Goal: Task Accomplishment & Management: Manage account settings

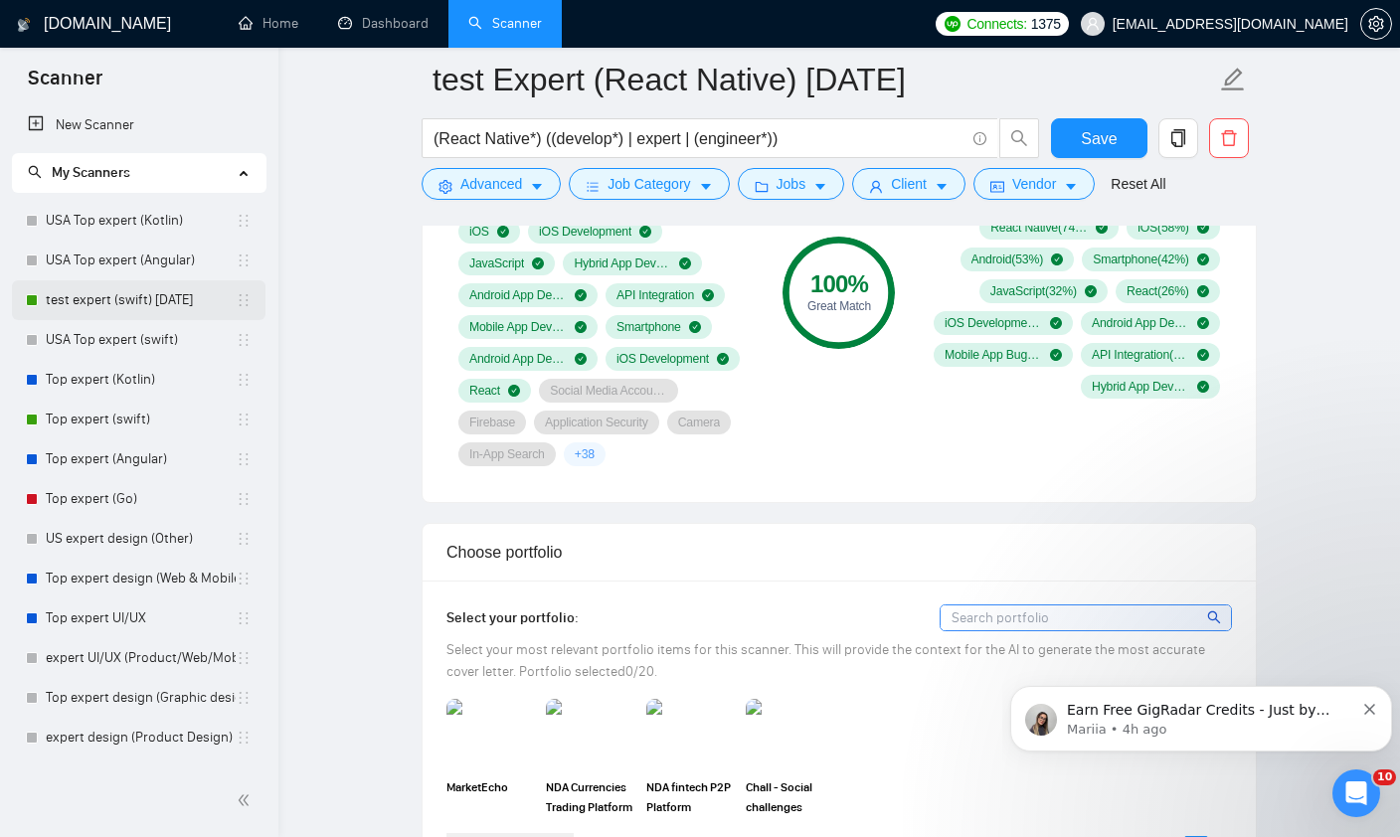
click at [119, 307] on link "test expert (swift) [DATE]" at bounding box center [141, 300] width 190 height 40
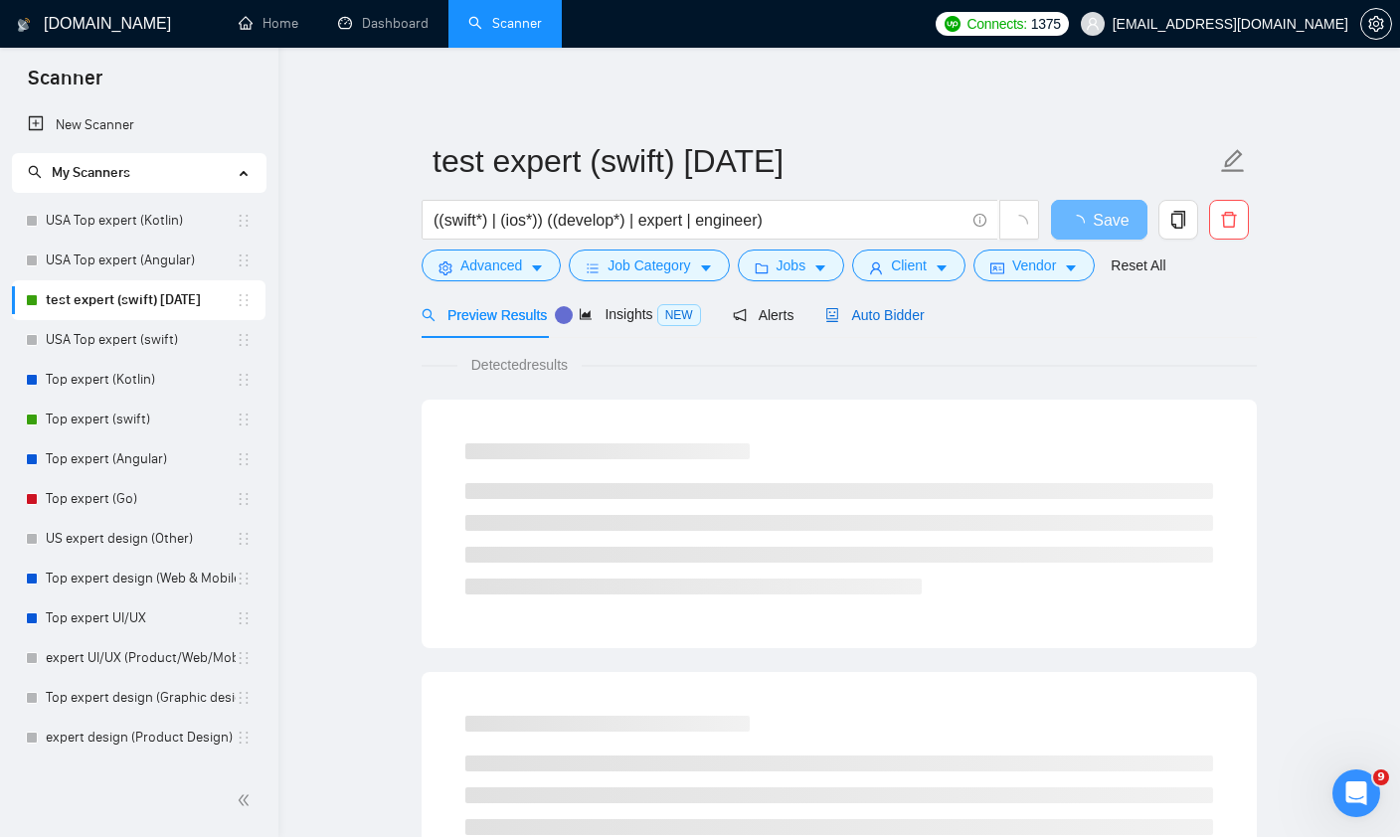
click at [876, 315] on span "Auto Bidder" at bounding box center [874, 315] width 98 height 16
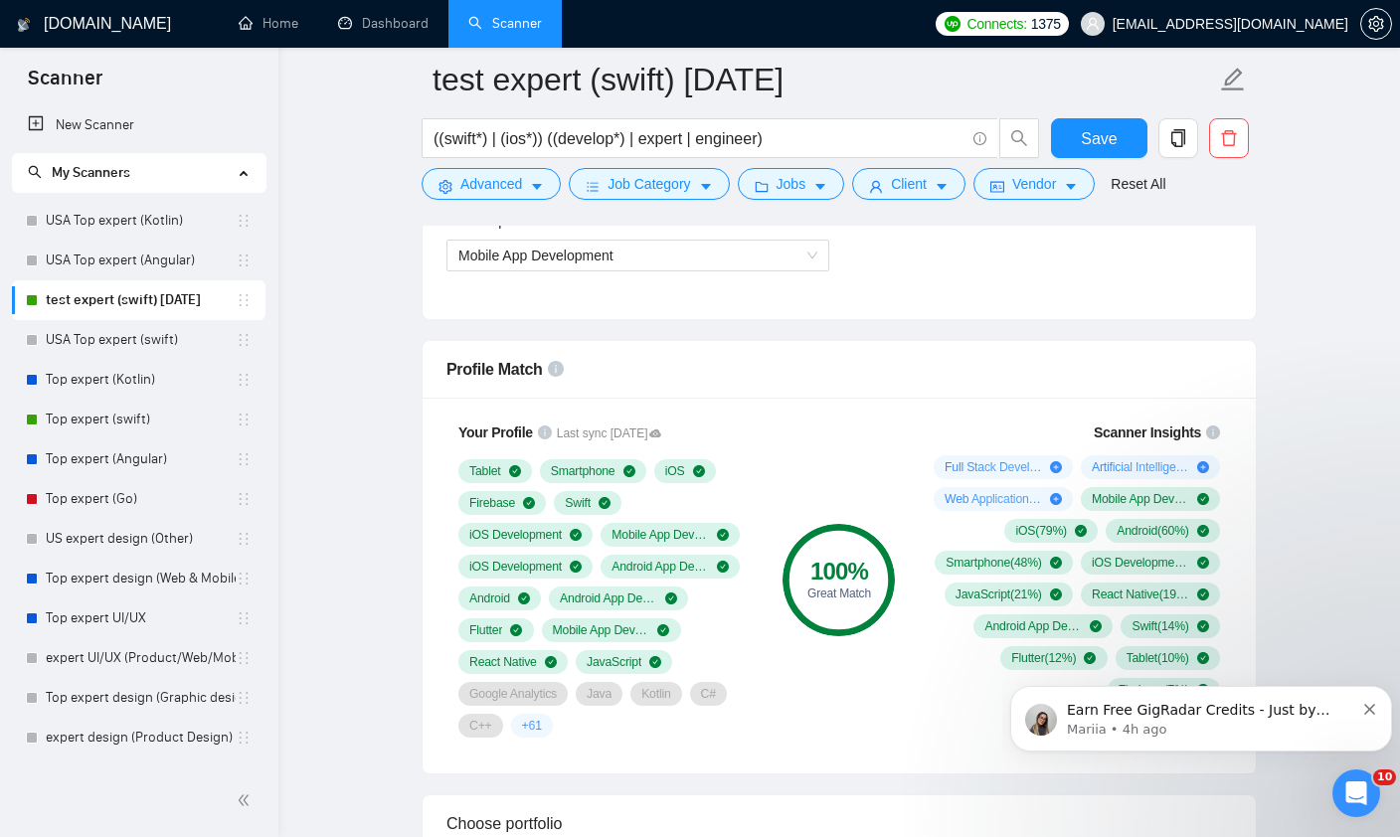
scroll to position [1188, 0]
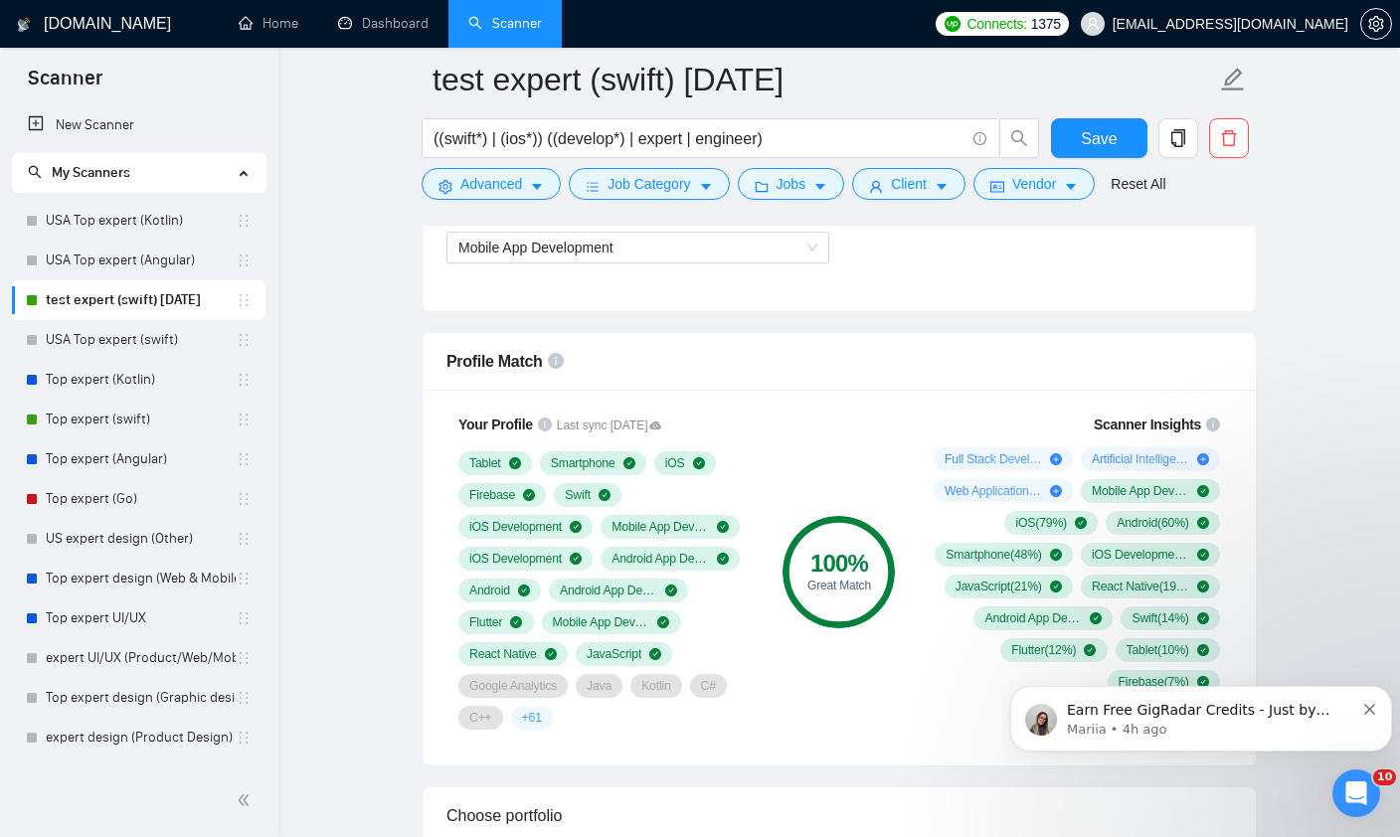
click at [1367, 708] on icon "Dismiss notification" at bounding box center [1369, 709] width 11 height 11
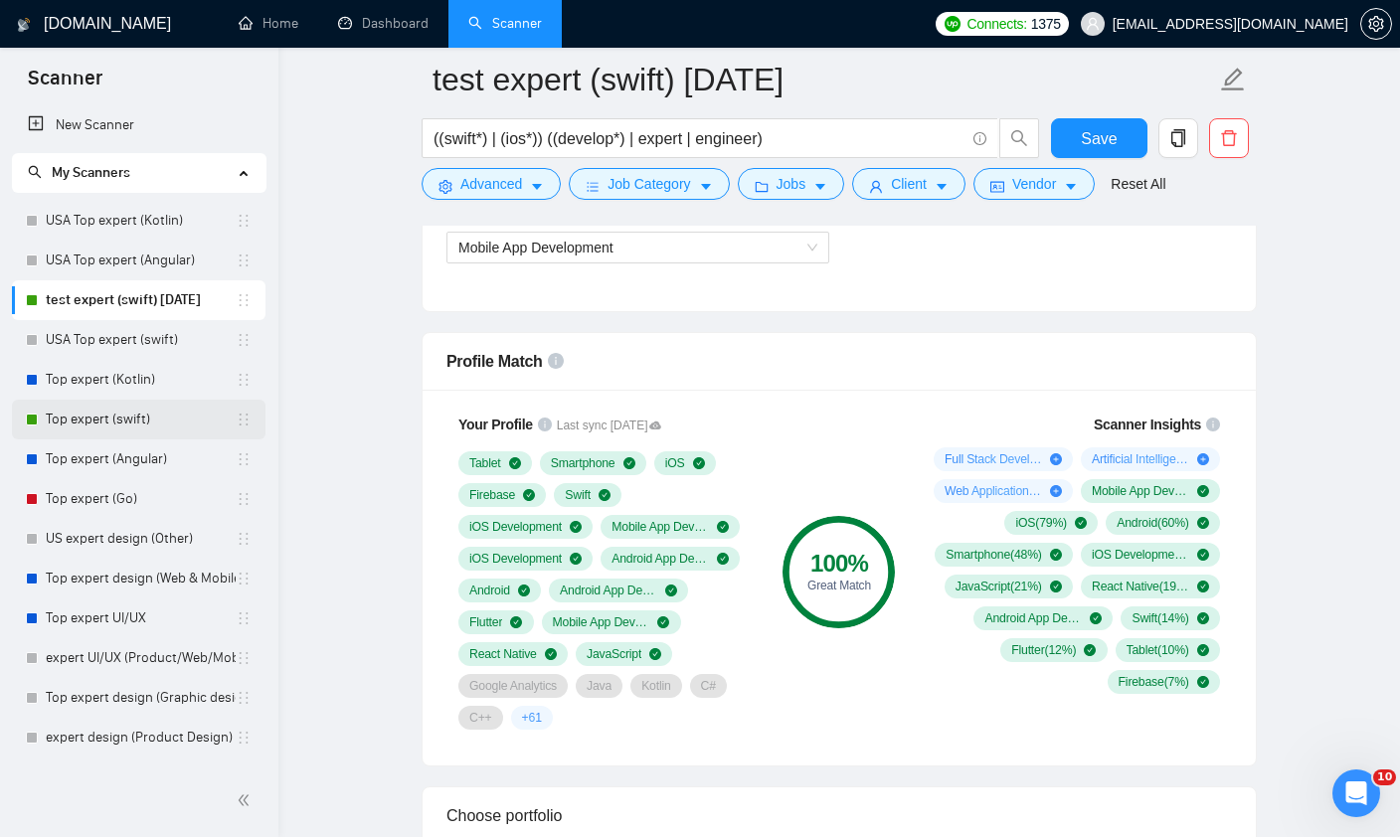
click at [109, 413] on link "Top expert (swift)" at bounding box center [141, 420] width 190 height 40
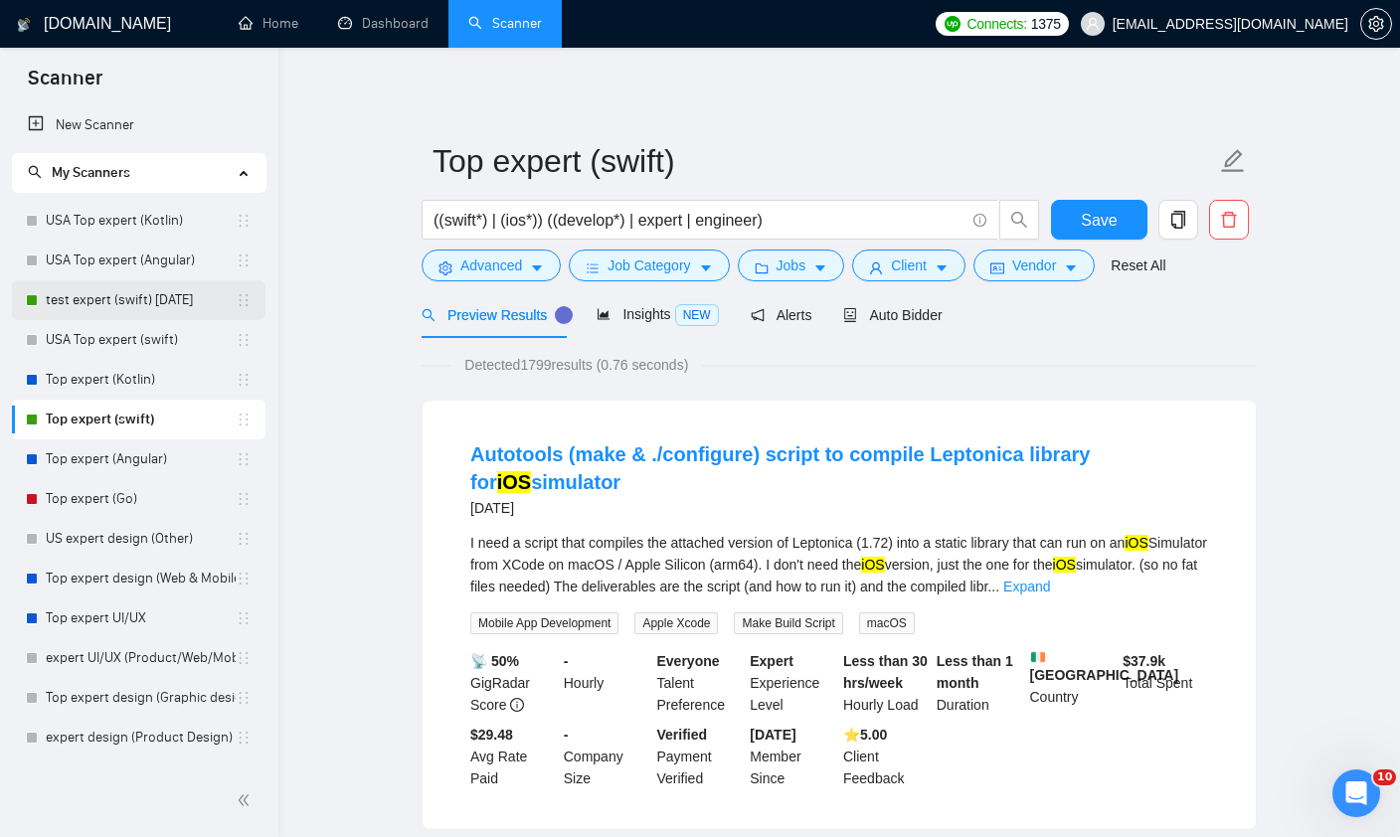
click at [61, 290] on link "test expert (swift) [DATE]" at bounding box center [141, 300] width 190 height 40
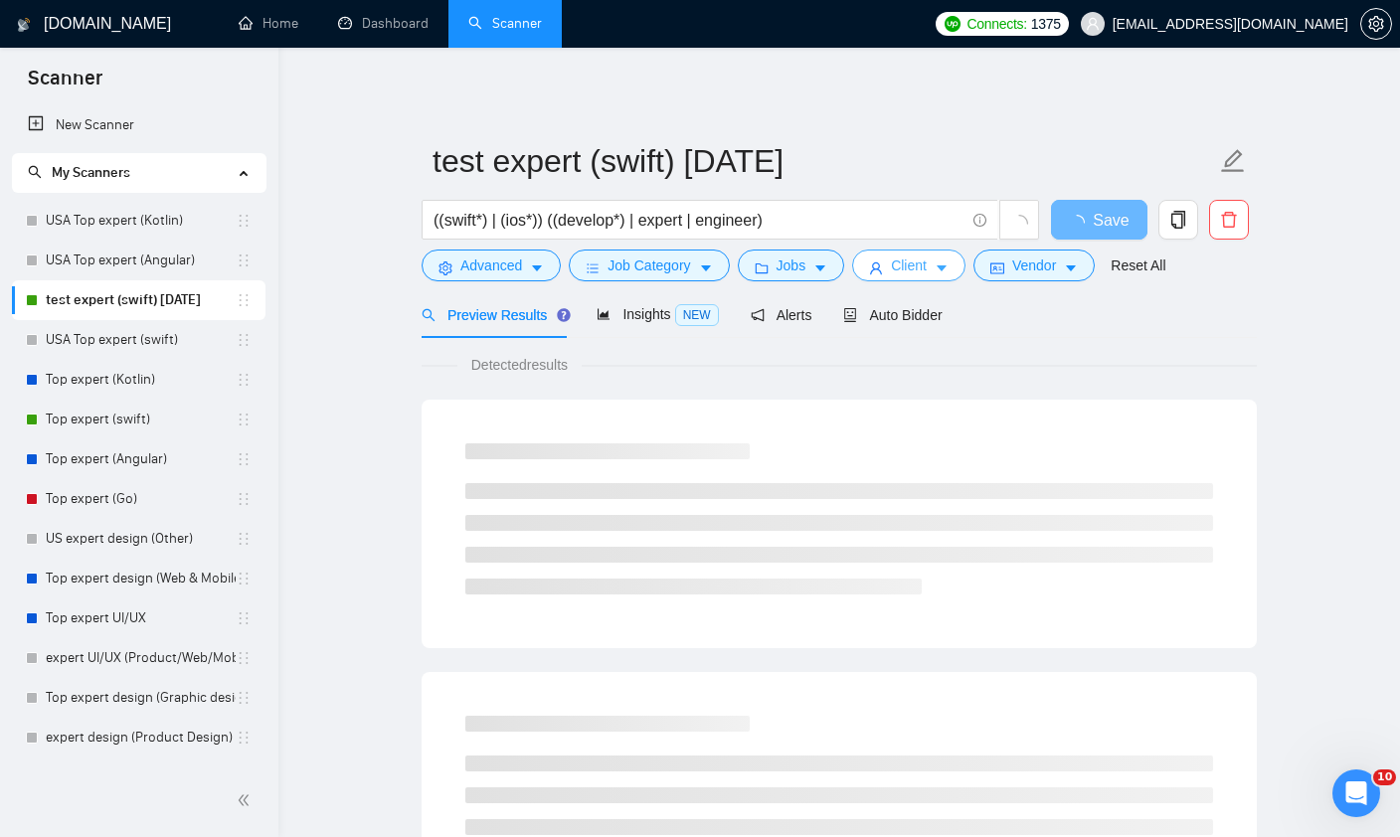
click at [908, 276] on span "Client" at bounding box center [909, 266] width 36 height 22
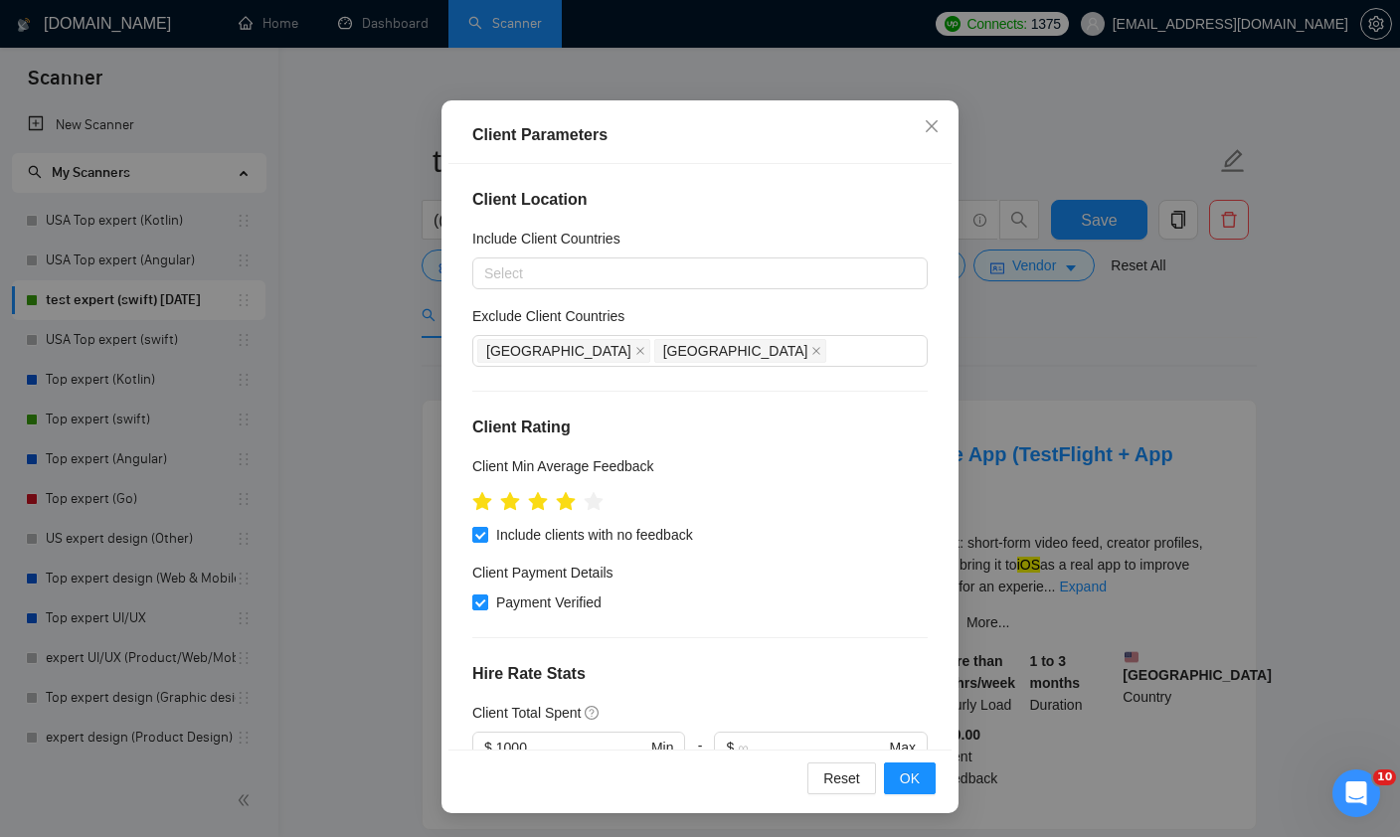
scroll to position [172, 0]
click at [930, 118] on icon "close" at bounding box center [932, 126] width 16 height 16
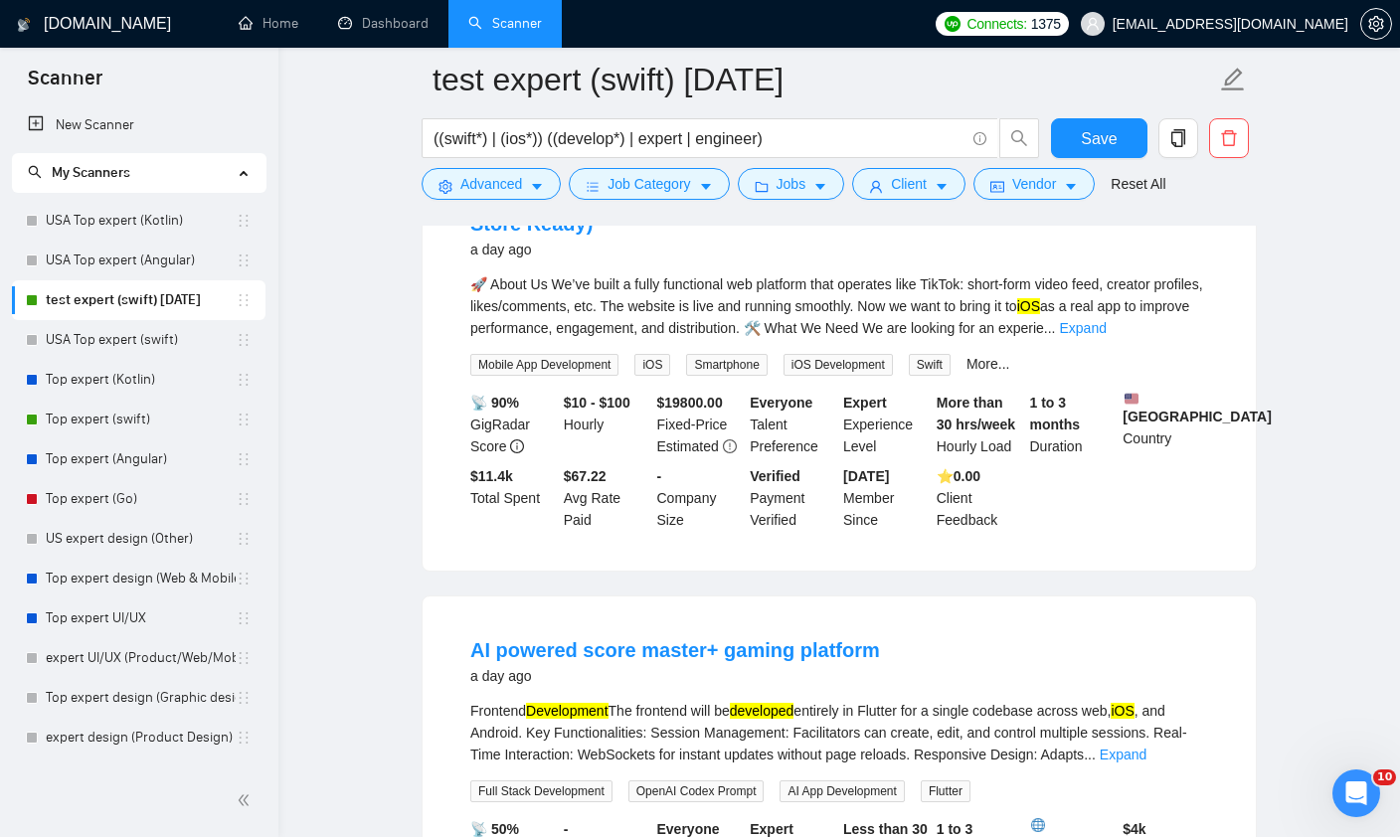
scroll to position [146, 0]
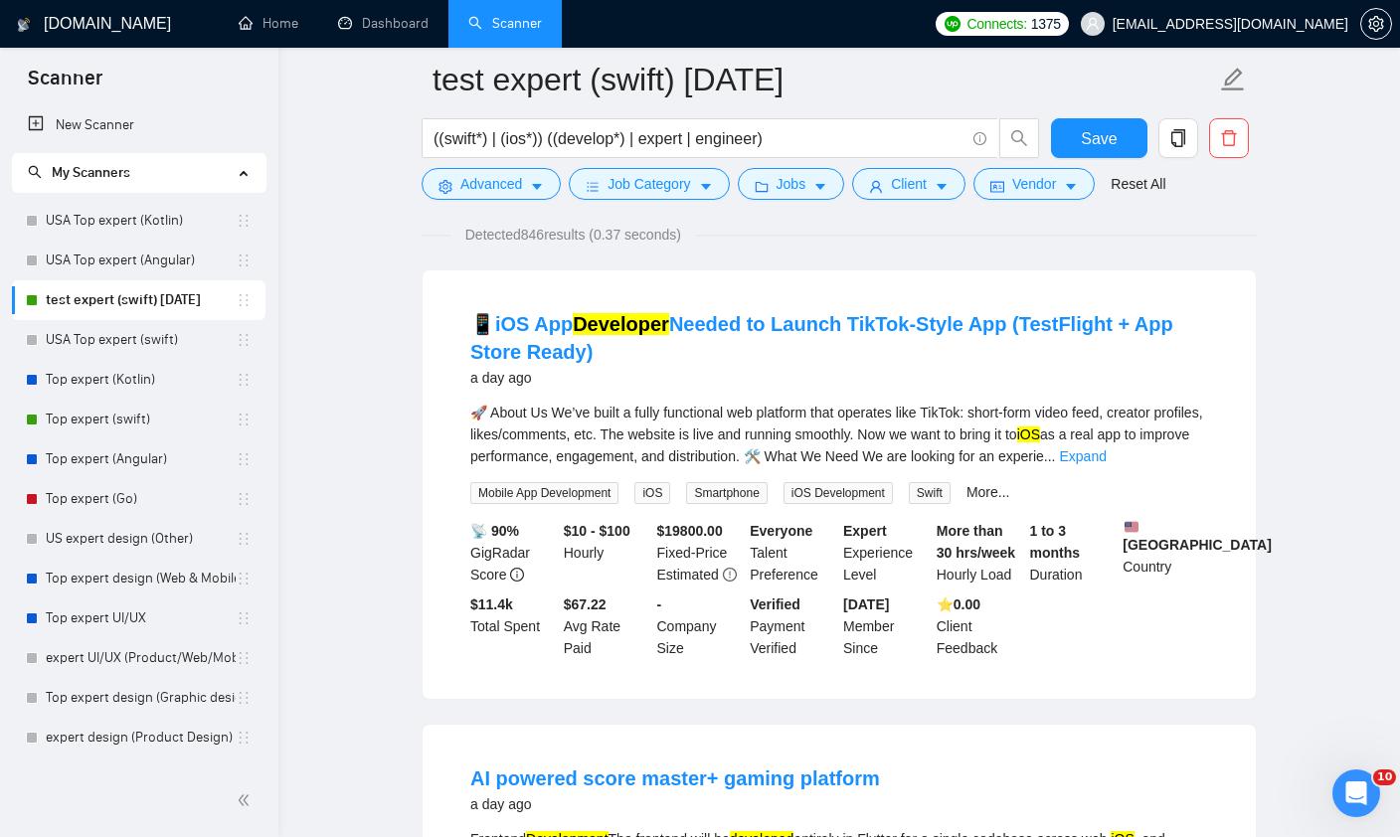
click at [1106, 458] on link "Expand" at bounding box center [1082, 456] width 47 height 16
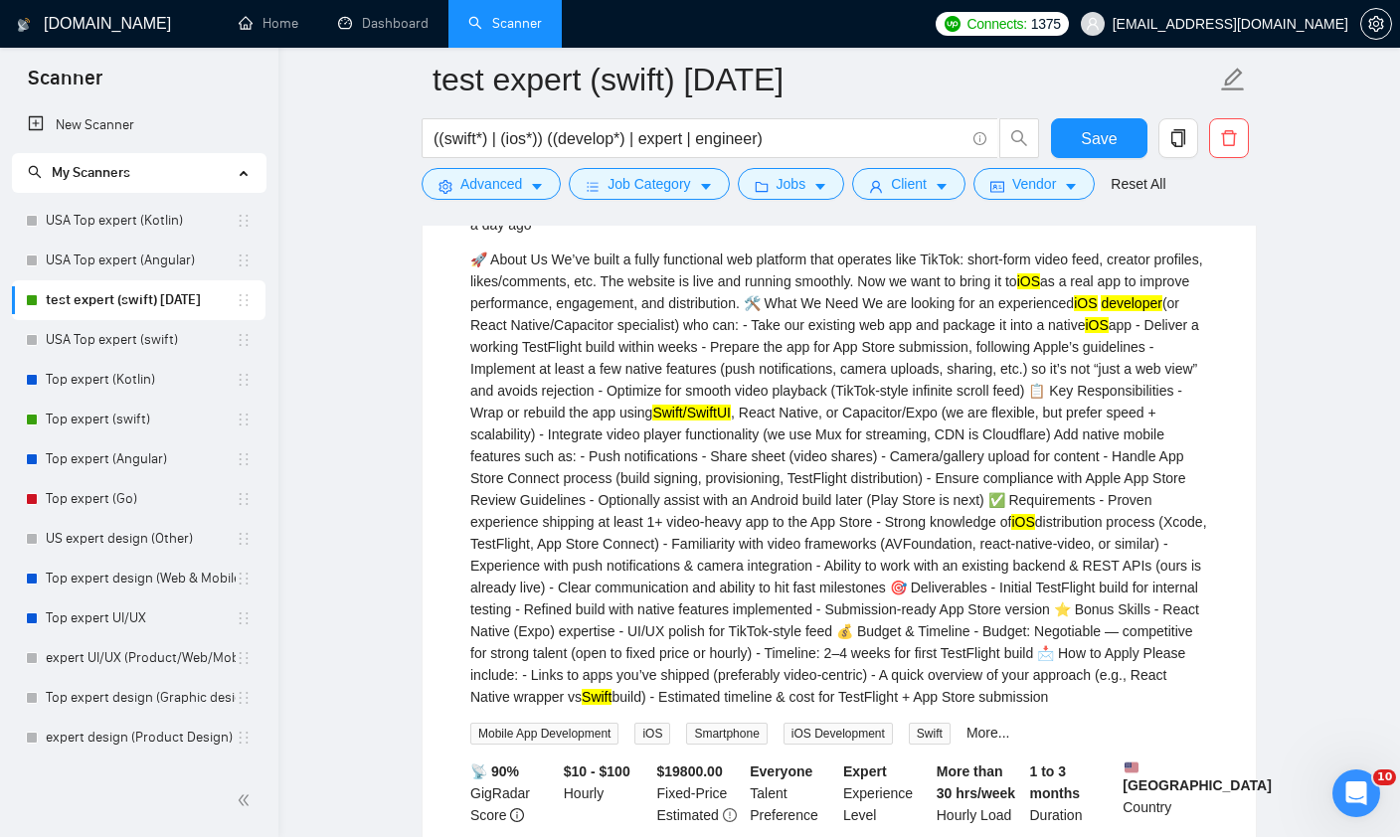
scroll to position [0, 0]
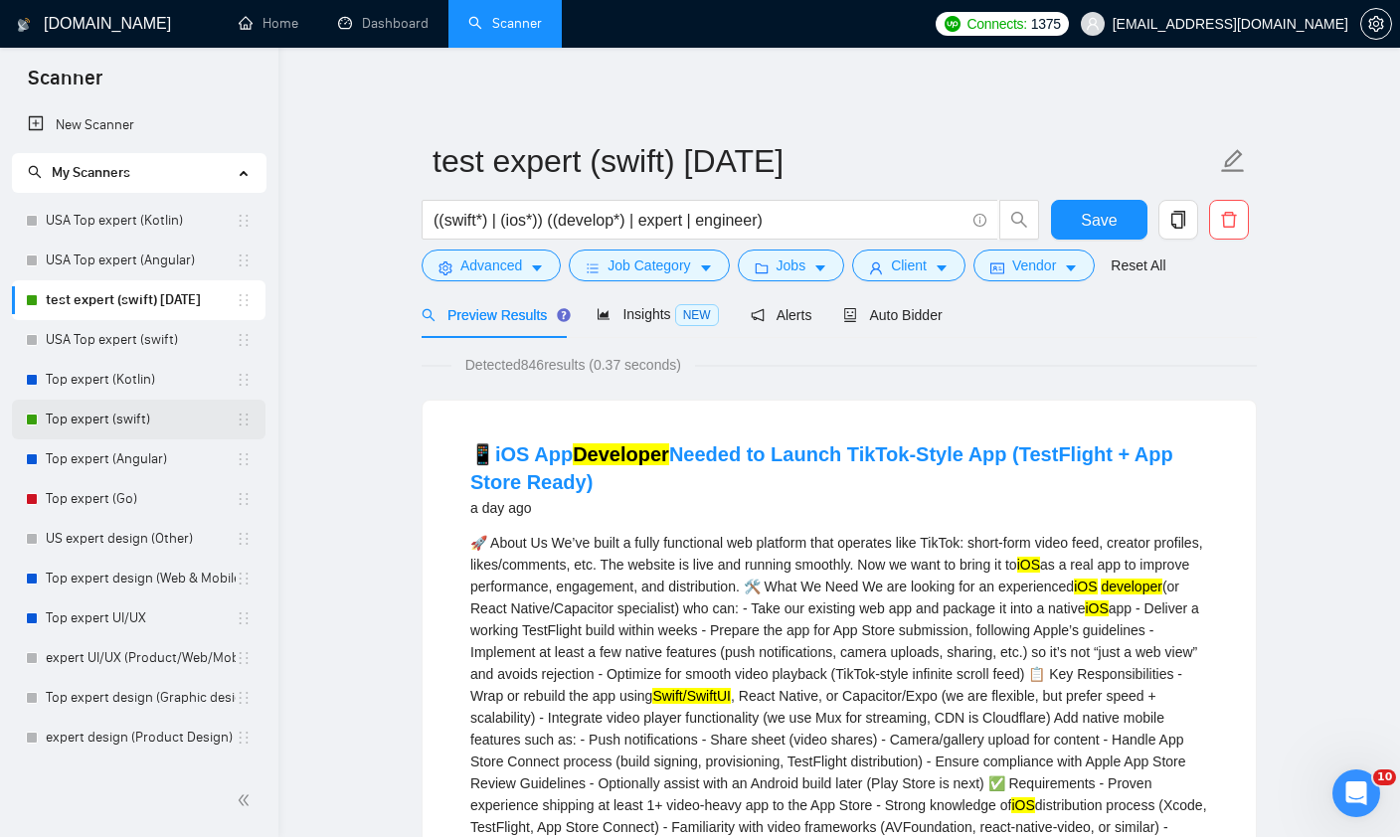
click at [144, 412] on link "Top expert (swift)" at bounding box center [141, 420] width 190 height 40
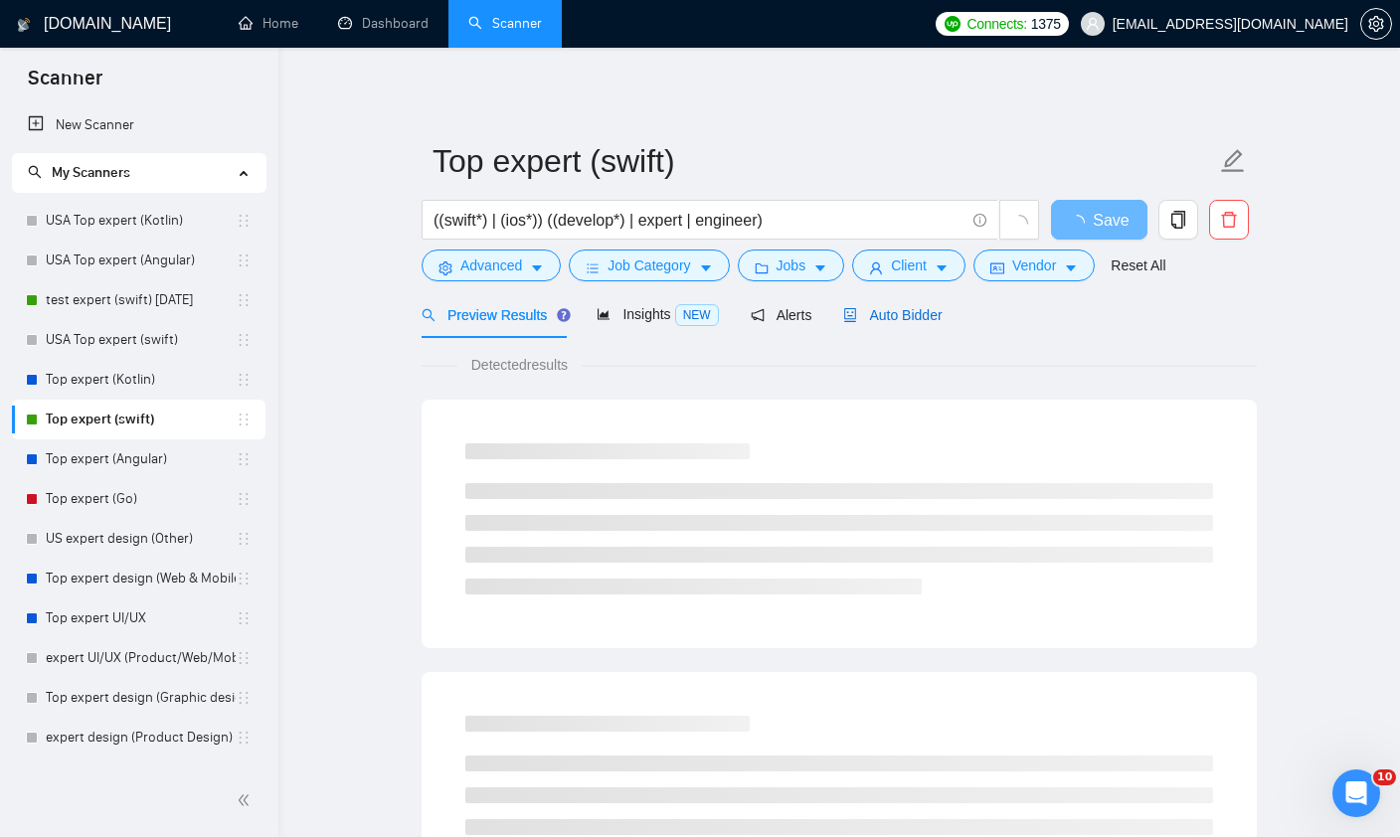
click at [873, 320] on span "Auto Bidder" at bounding box center [892, 315] width 98 height 16
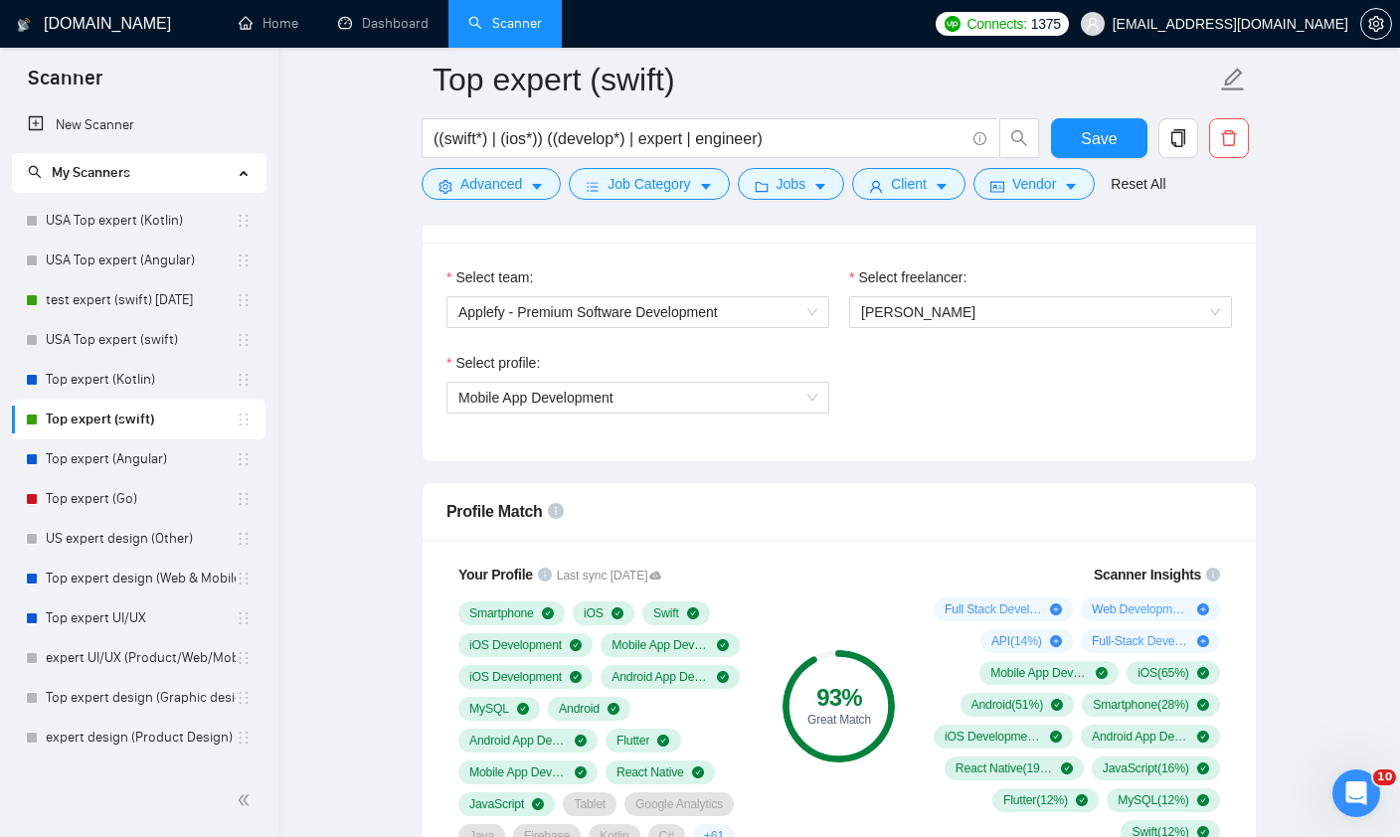
scroll to position [1036, 0]
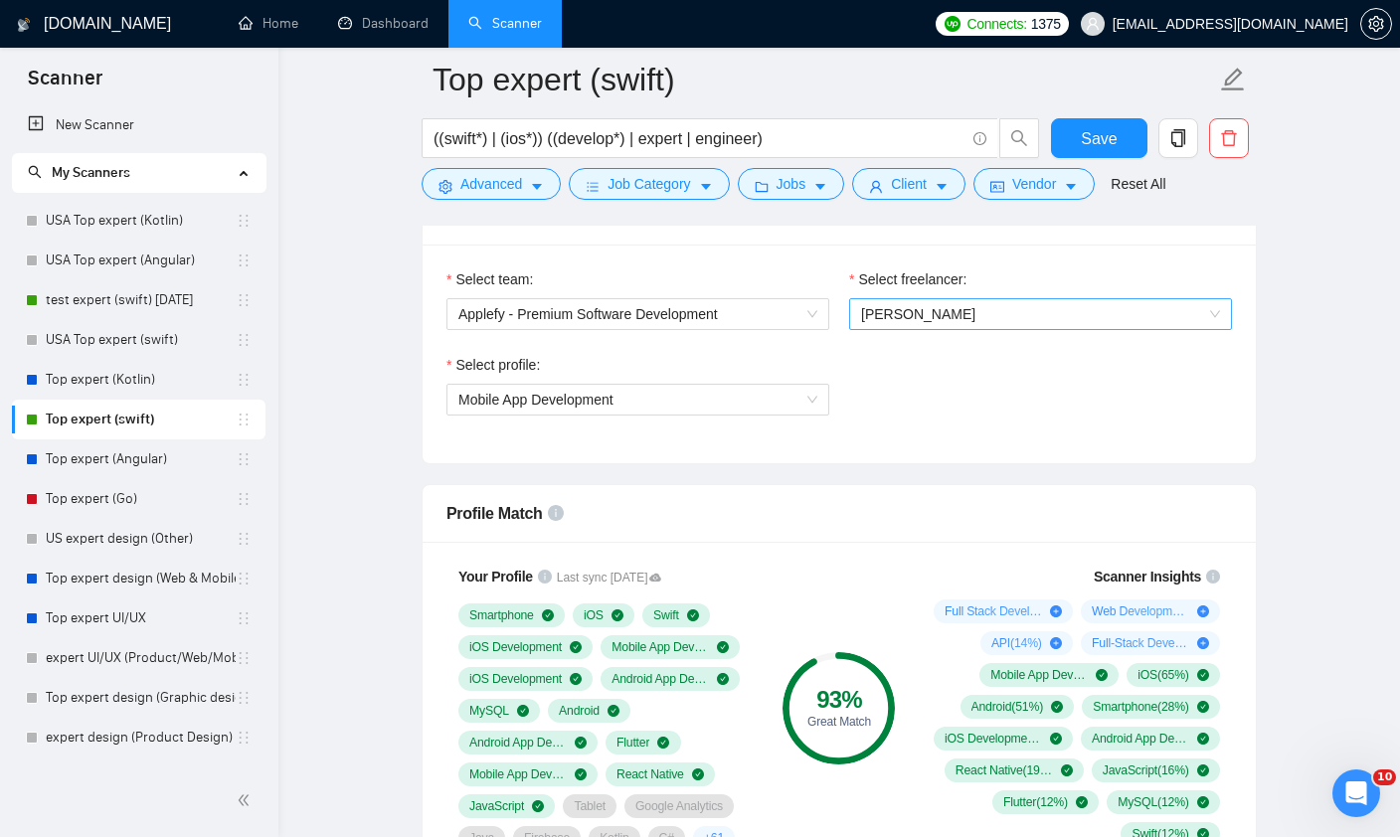
click at [897, 320] on span "Denys Havryliak" at bounding box center [918, 314] width 114 height 16
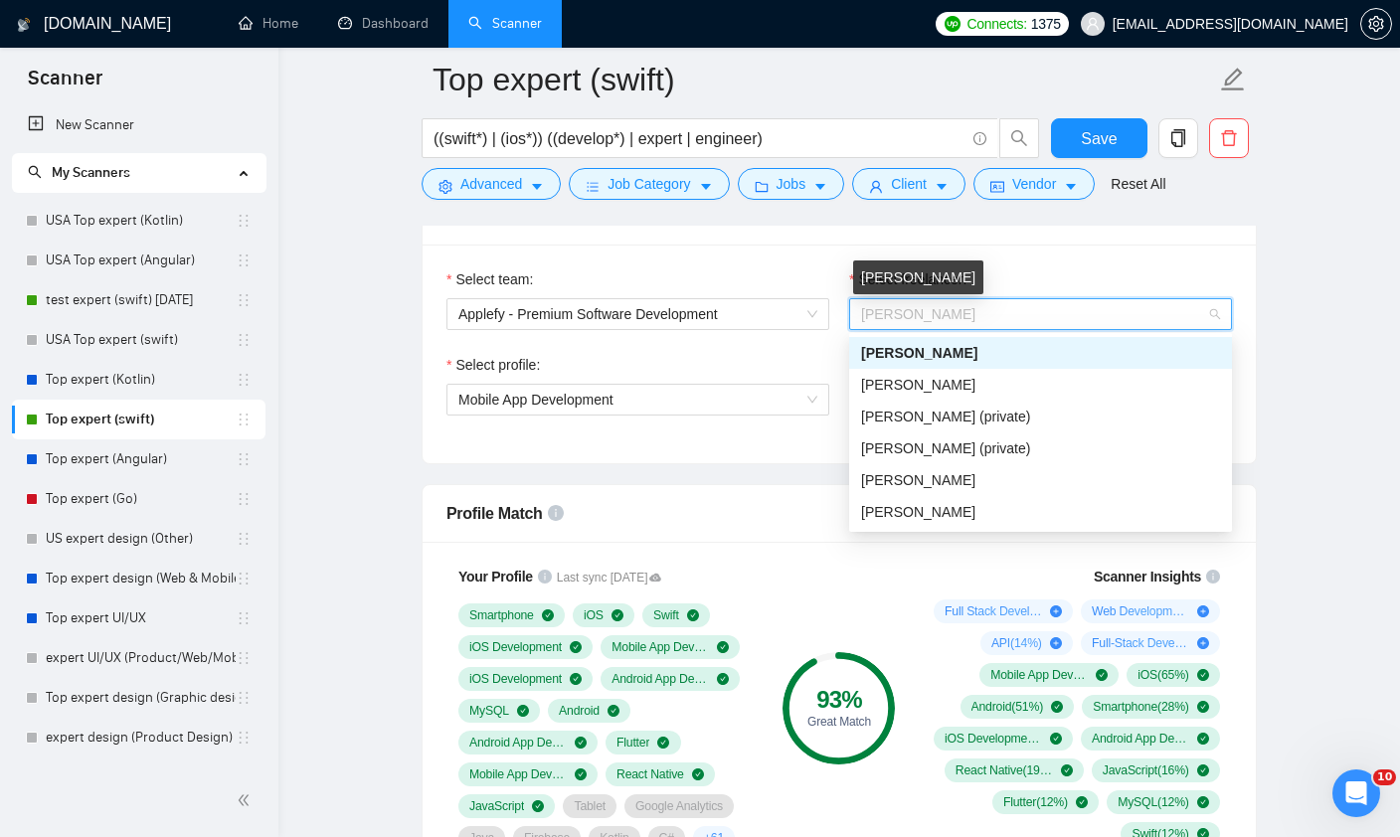
scroll to position [1035, 0]
click at [912, 456] on span "Alexander Rudoi (private)" at bounding box center [945, 450] width 169 height 16
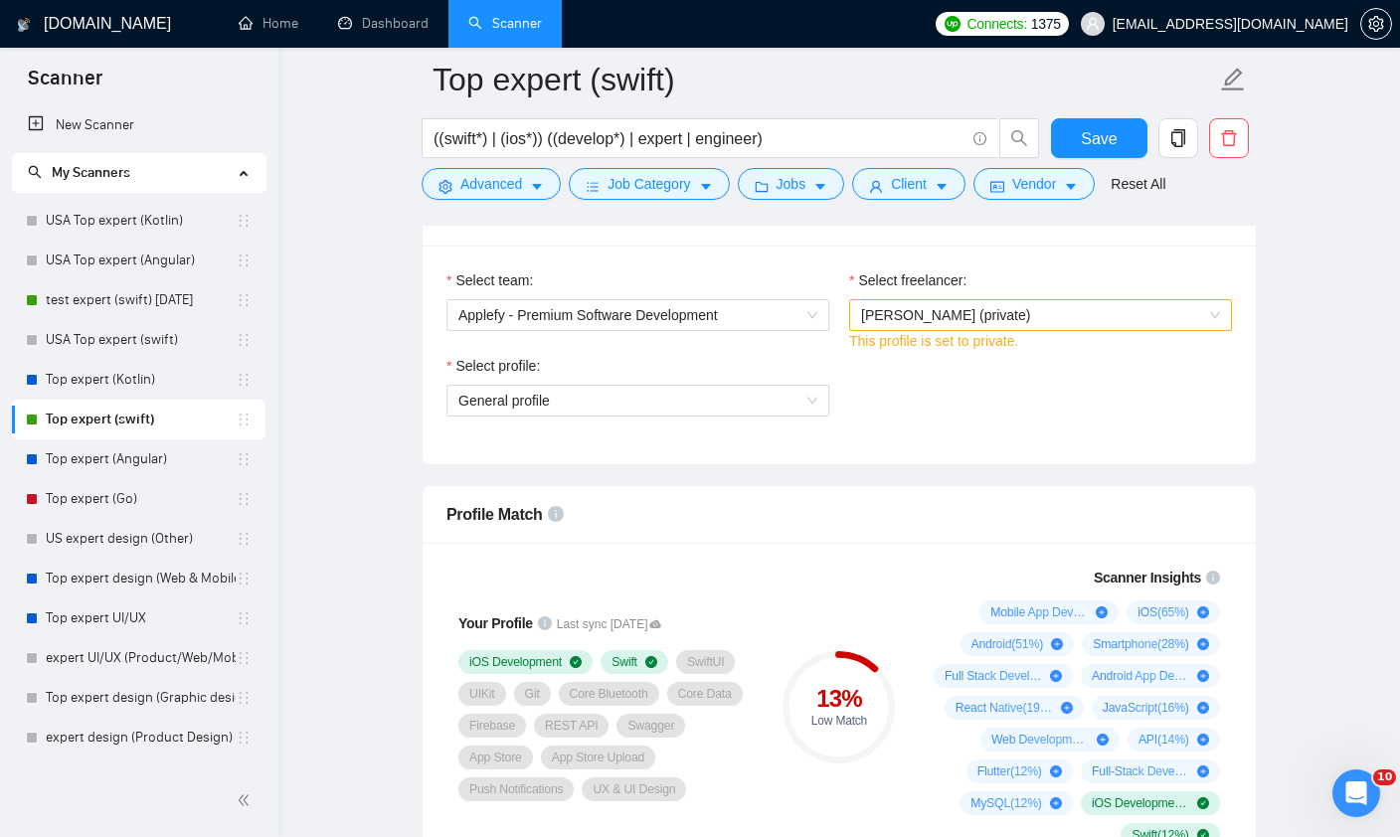
scroll to position [1036, 0]
click at [662, 416] on div "Select profile: General profile" at bounding box center [638, 397] width 403 height 86
click at [643, 403] on span "General profile" at bounding box center [637, 400] width 359 height 30
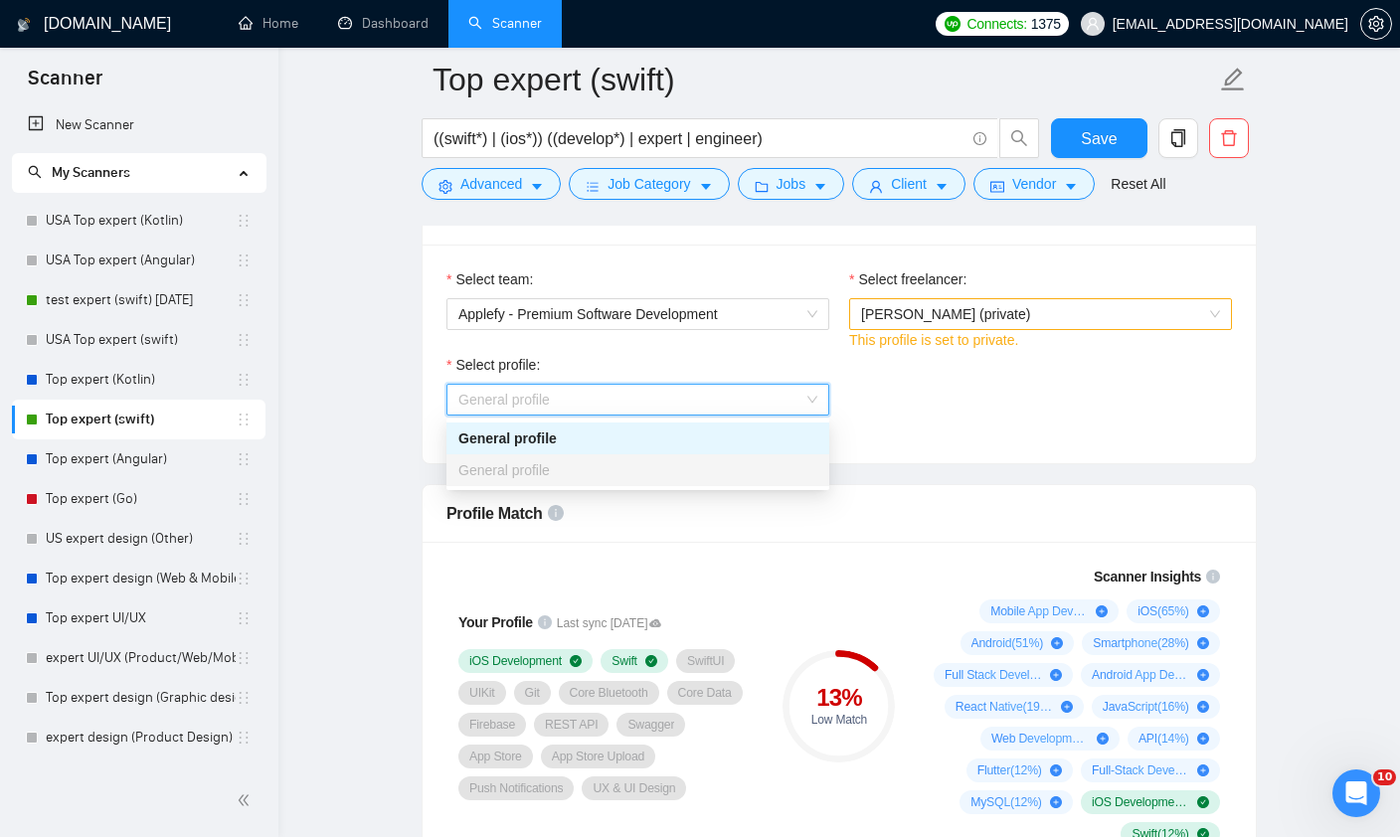
click at [592, 443] on div "General profile" at bounding box center [637, 439] width 359 height 22
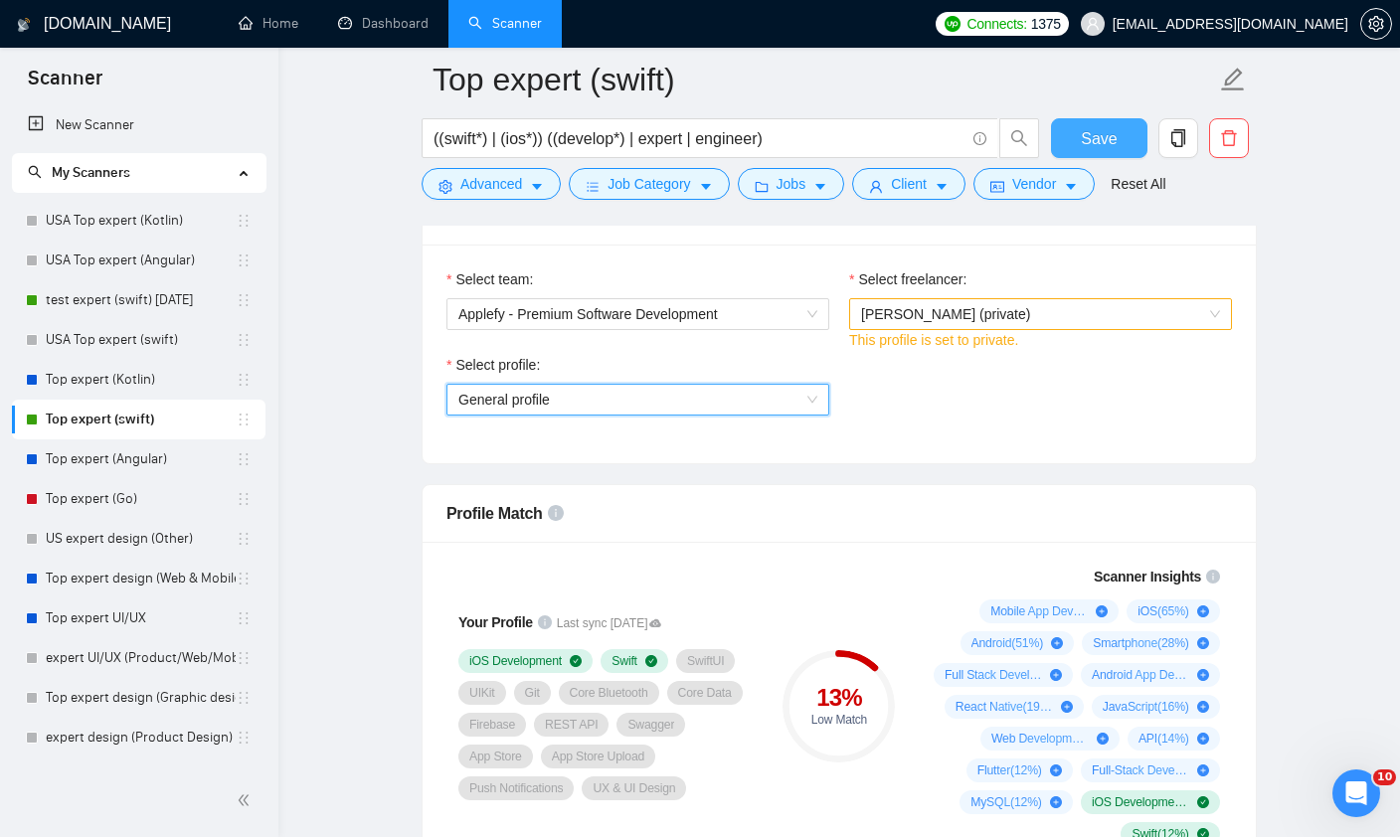
click at [1105, 136] on span "Save" at bounding box center [1099, 138] width 36 height 25
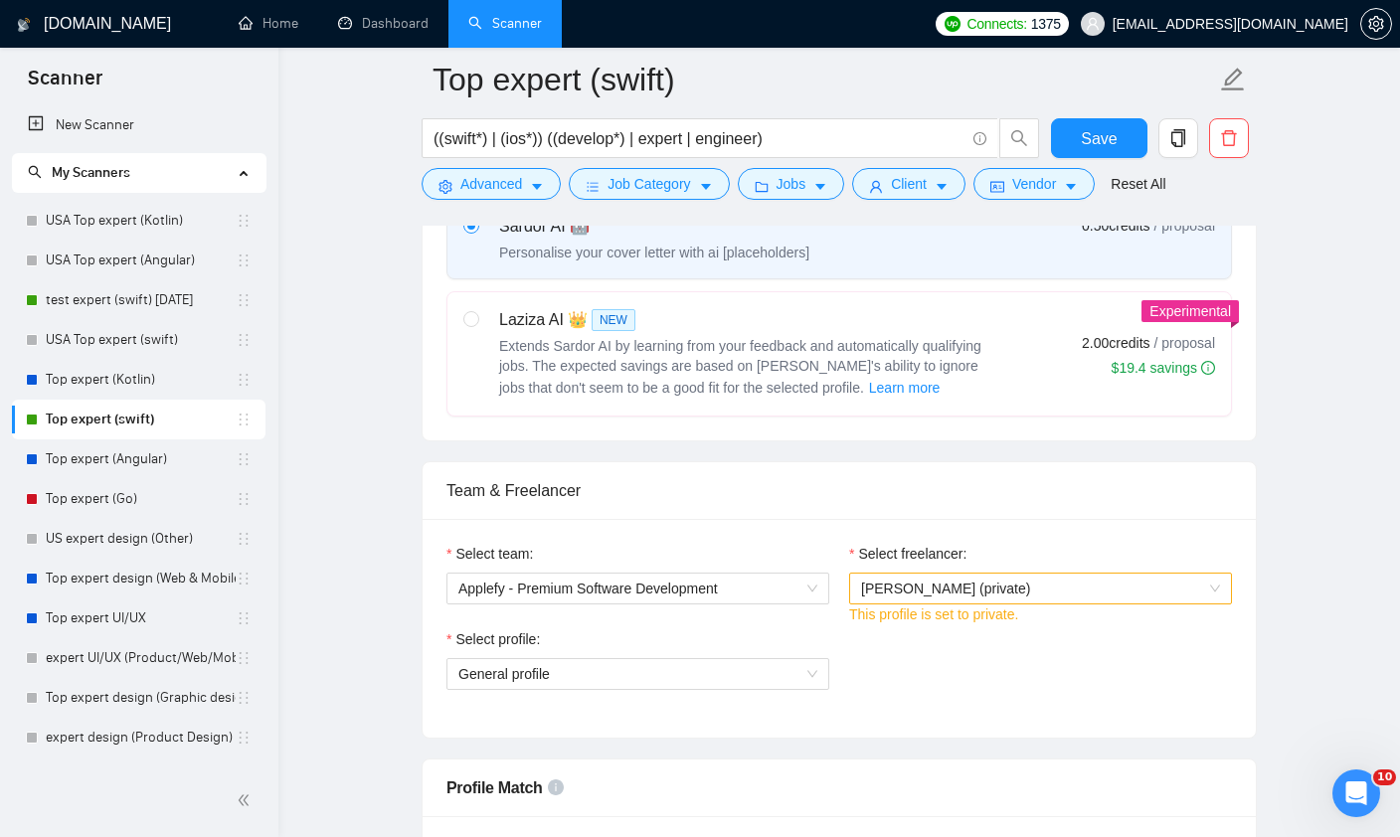
scroll to position [763, 0]
click at [653, 659] on span "General profile" at bounding box center [637, 673] width 359 height 30
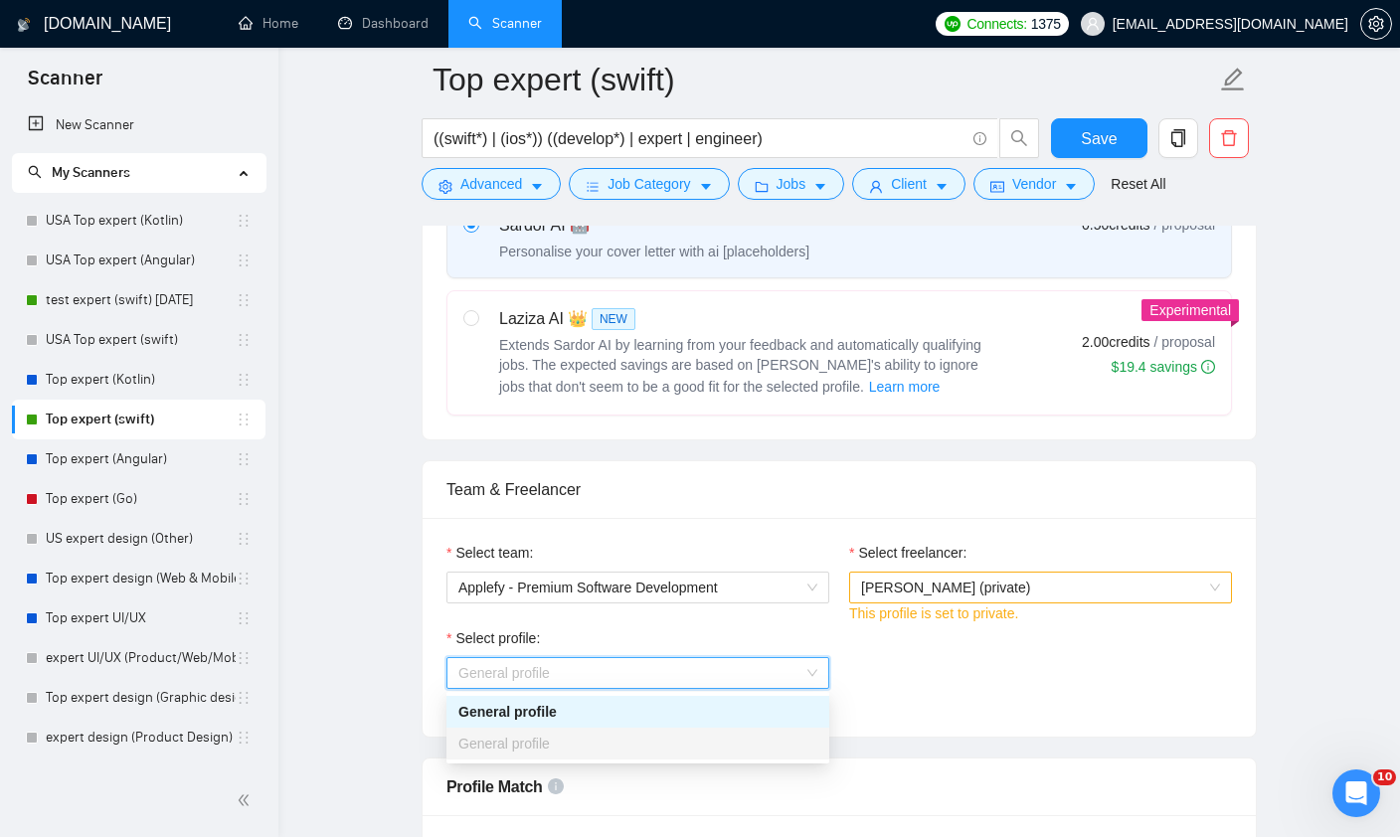
click at [629, 708] on div "General profile" at bounding box center [637, 712] width 359 height 22
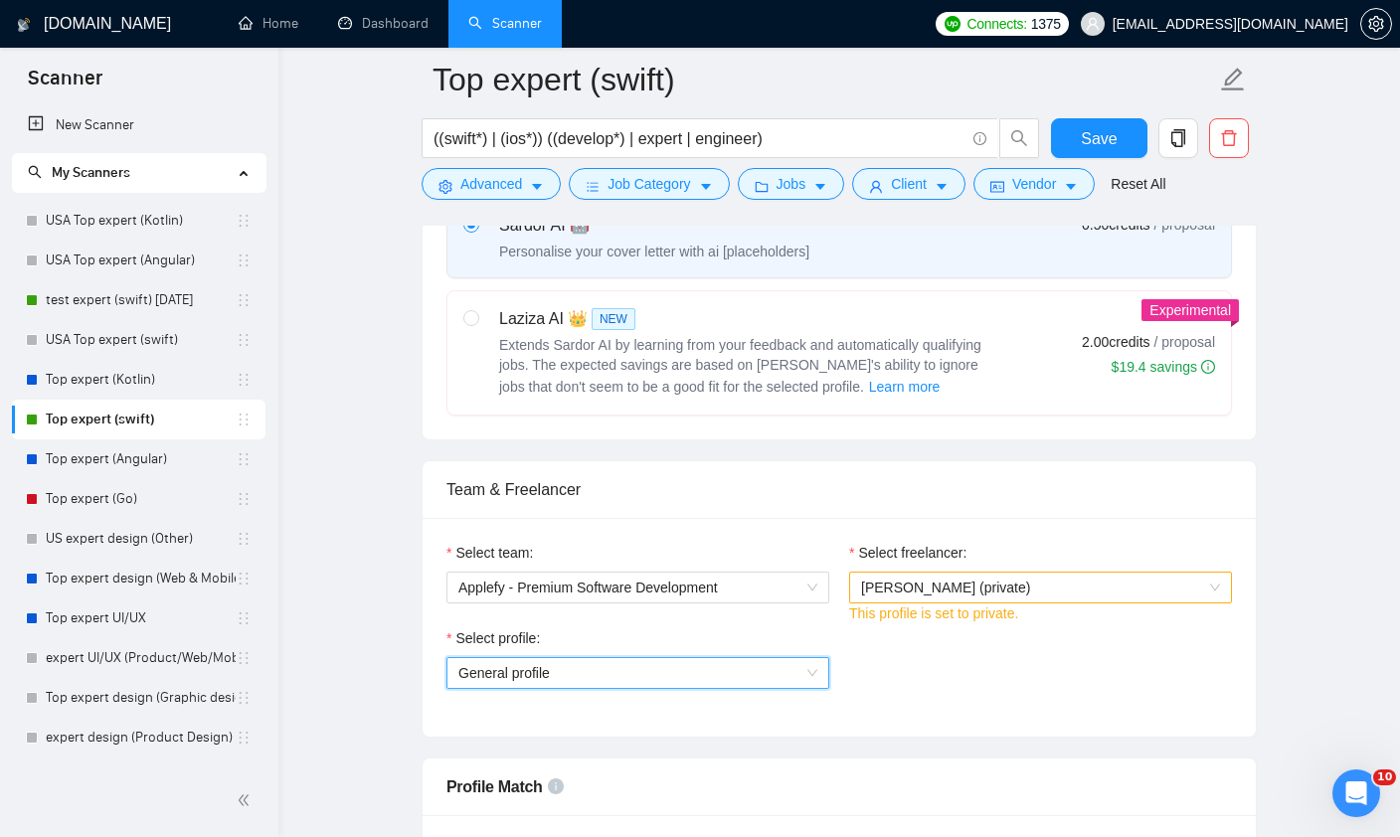
click at [1071, 647] on div "Select profile: General profile General profile" at bounding box center [839, 670] width 805 height 86
click at [1120, 150] on button "Save" at bounding box center [1099, 138] width 96 height 40
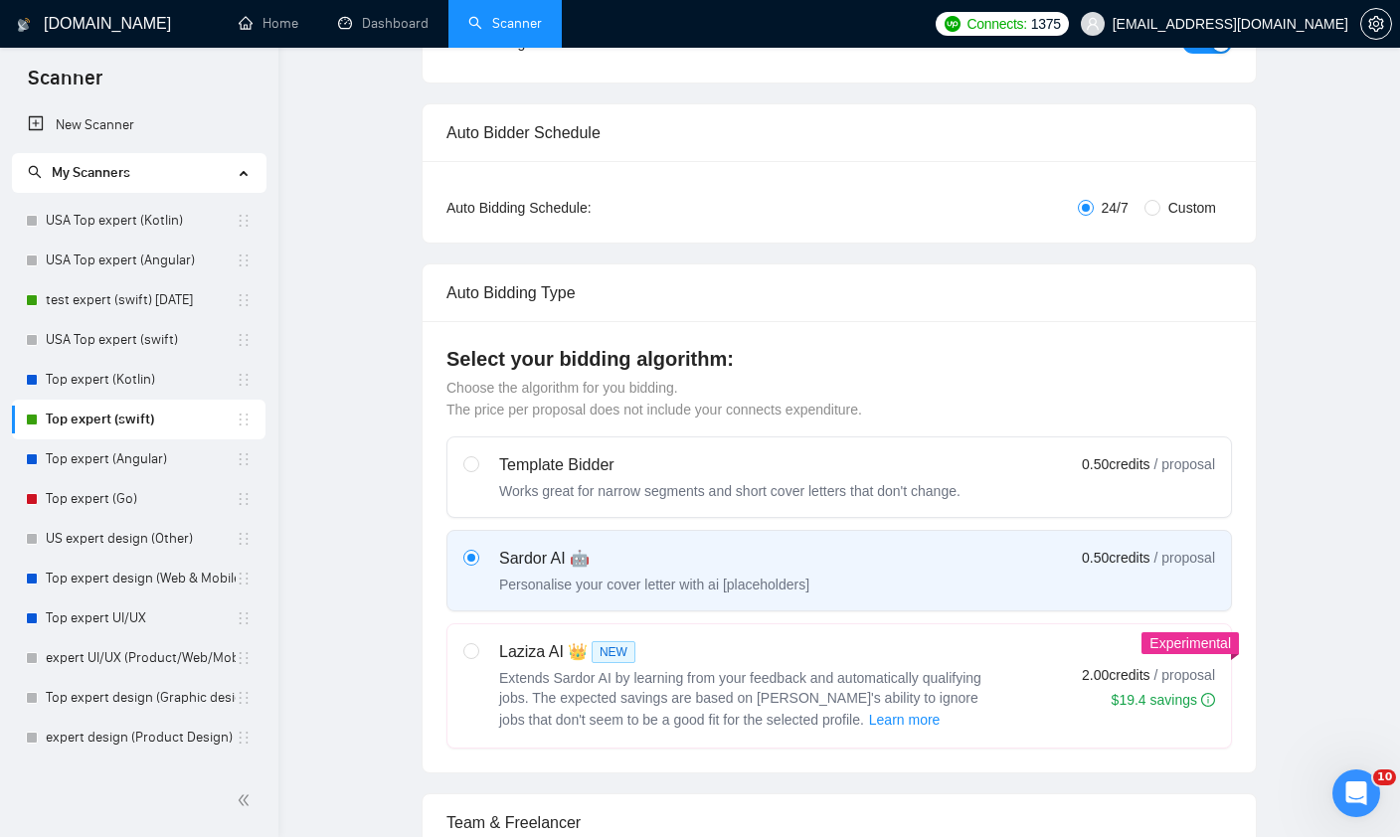
scroll to position [0, 0]
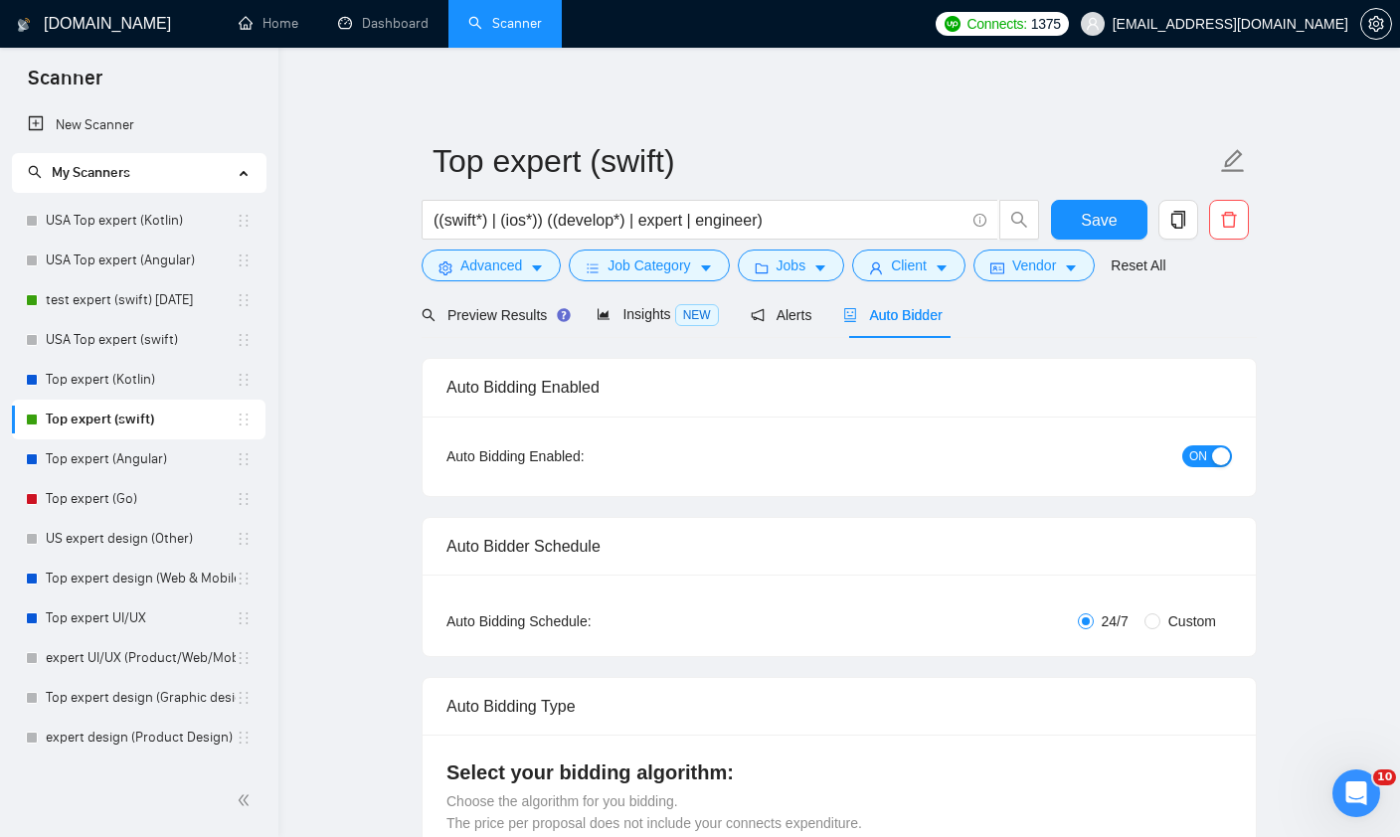
click at [1195, 461] on span "ON" at bounding box center [1198, 457] width 18 height 22
click at [1120, 214] on button "Save" at bounding box center [1099, 220] width 96 height 40
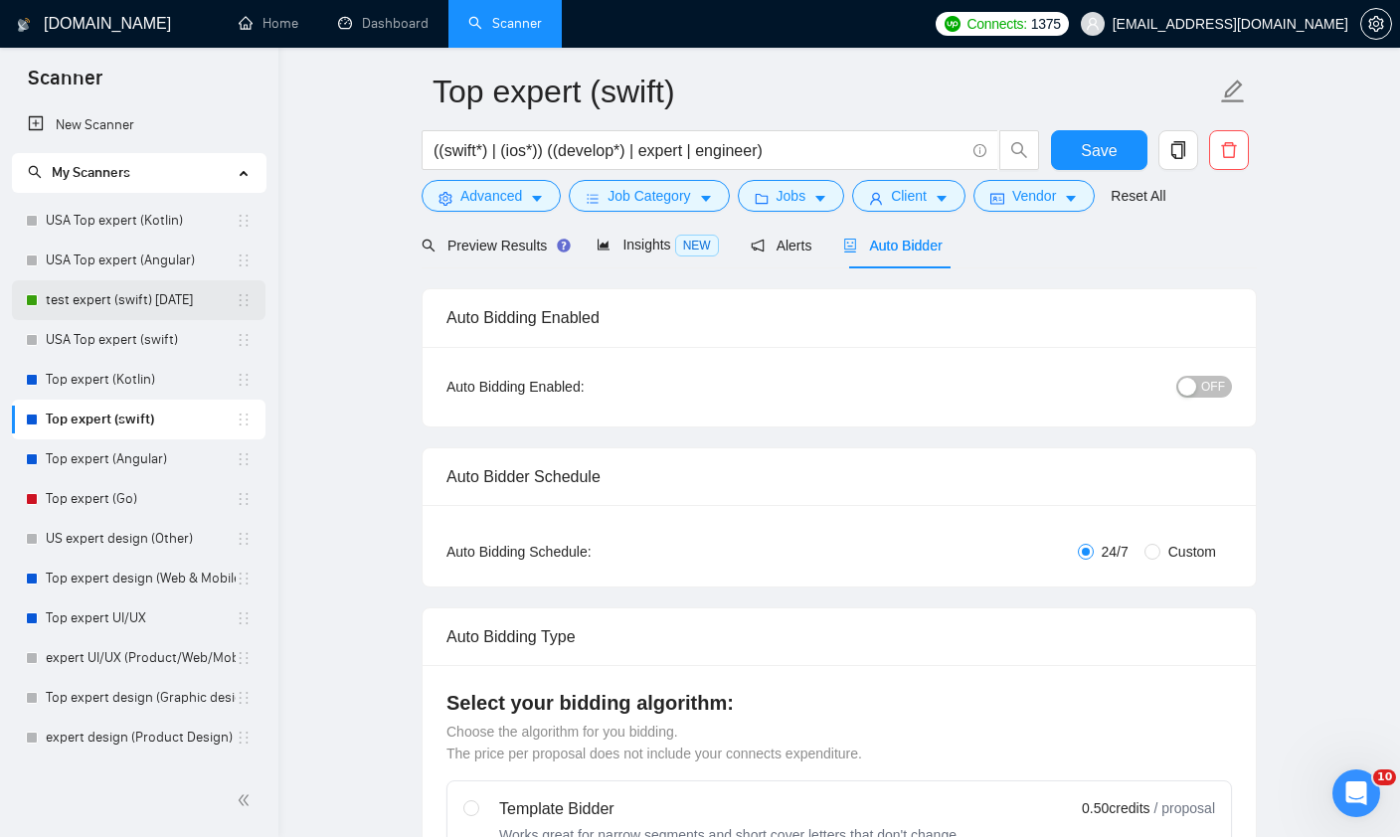
click at [90, 307] on link "test expert (swift) [DATE]" at bounding box center [141, 300] width 190 height 40
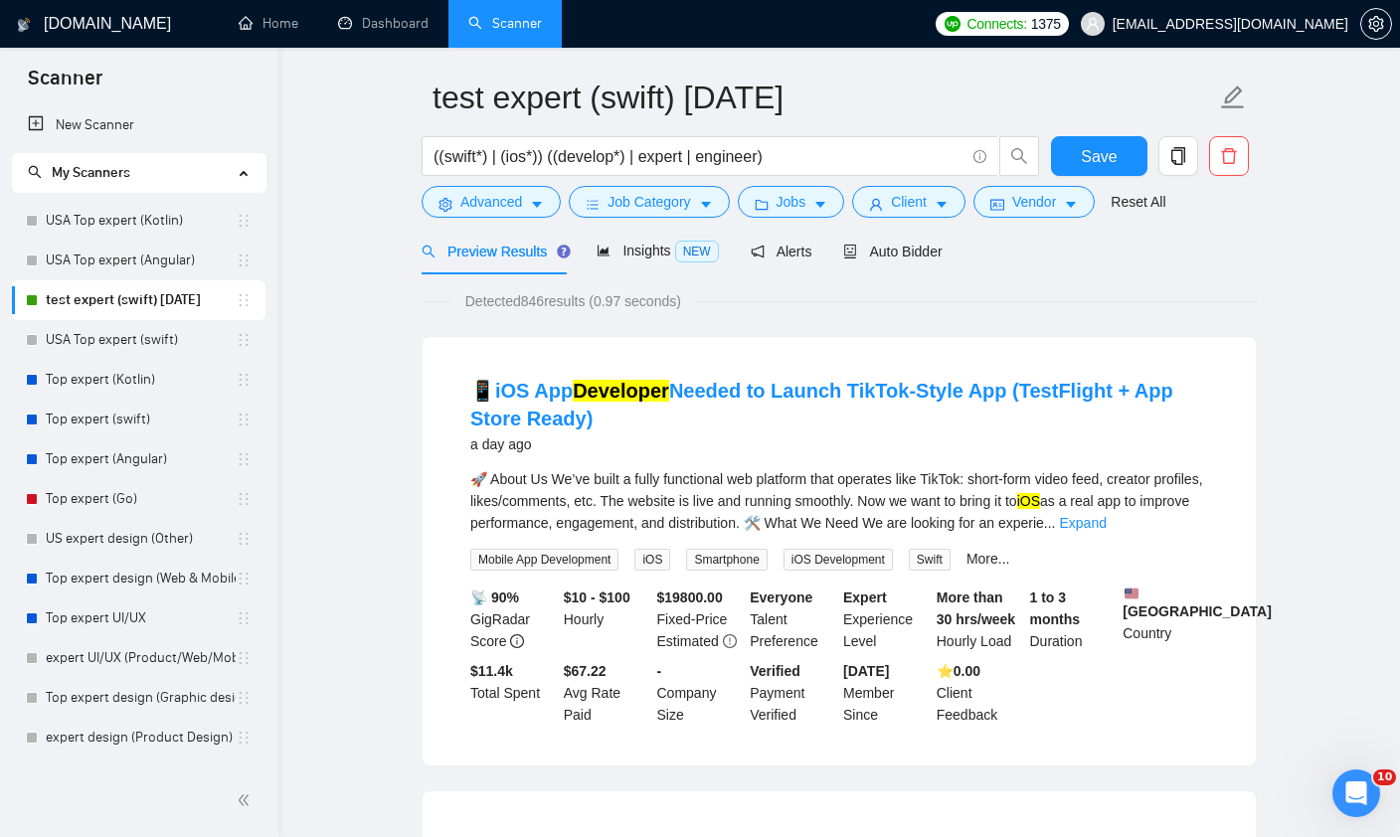
scroll to position [71, 0]
